Goal: Task Accomplishment & Management: Manage account settings

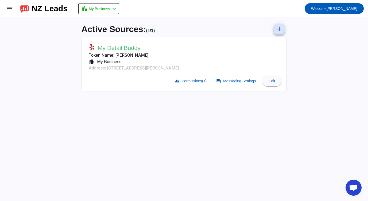
click at [145, 67] on mat-card-subtitle "Address: [STREET_ADDRESS][PERSON_NAME]" at bounding box center [134, 68] width 90 height 6
click at [129, 53] on mat-card-subtitle "Token Name: [PERSON_NAME]" at bounding box center [134, 55] width 90 height 6
click at [221, 68] on mat-card-header "My Detail [PERSON_NAME] Name: [PERSON_NAME] location_city My Business Address: …" at bounding box center [185, 57] width 200 height 34
click at [105, 48] on span "My Detail Buddy" at bounding box center [119, 47] width 43 height 7
click at [13, 10] on span at bounding box center [9, 8] width 13 height 13
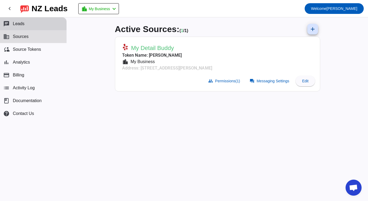
click at [24, 26] on span "Leads" at bounding box center [19, 23] width 12 height 5
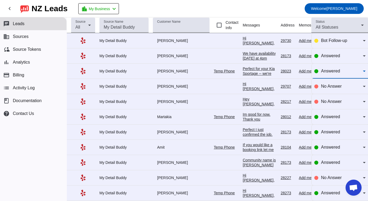
click at [351, 70] on div "Answered" at bounding box center [342, 71] width 42 height 6
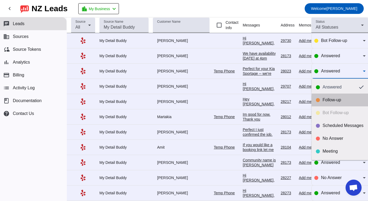
click at [340, 102] on div "Follow-up" at bounding box center [343, 99] width 41 height 5
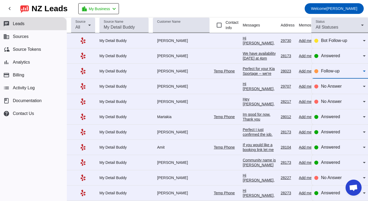
click at [335, 72] on span "Follow-up" at bounding box center [330, 71] width 18 height 5
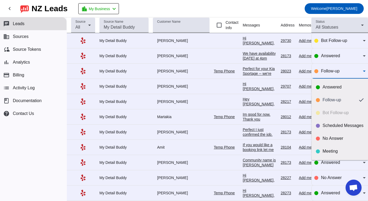
click at [333, 116] on div "Answered Follow-up Bot Follow-up Scheduled Messages No Answer Meeting Done" at bounding box center [340, 120] width 56 height 82
click at [333, 124] on div "Scheduled Messages" at bounding box center [343, 125] width 41 height 5
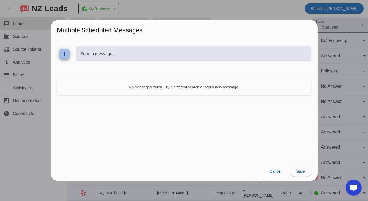
click at [63, 52] on mat-icon "add" at bounding box center [64, 54] width 6 height 6
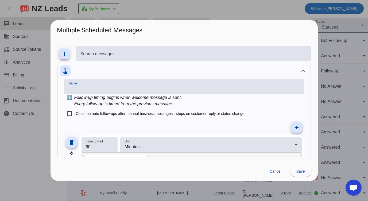
click at [93, 86] on input "Name" at bounding box center [184, 89] width 232 height 6
click at [271, 169] on span "Cancel" at bounding box center [276, 171] width 12 height 4
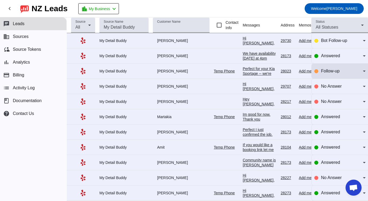
click at [341, 69] on div "Follow-up" at bounding box center [342, 71] width 42 height 6
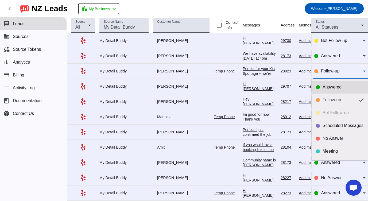
click at [332, 86] on div "Answered" at bounding box center [343, 87] width 41 height 5
